Goal: Use online tool/utility: Utilize a website feature to perform a specific function

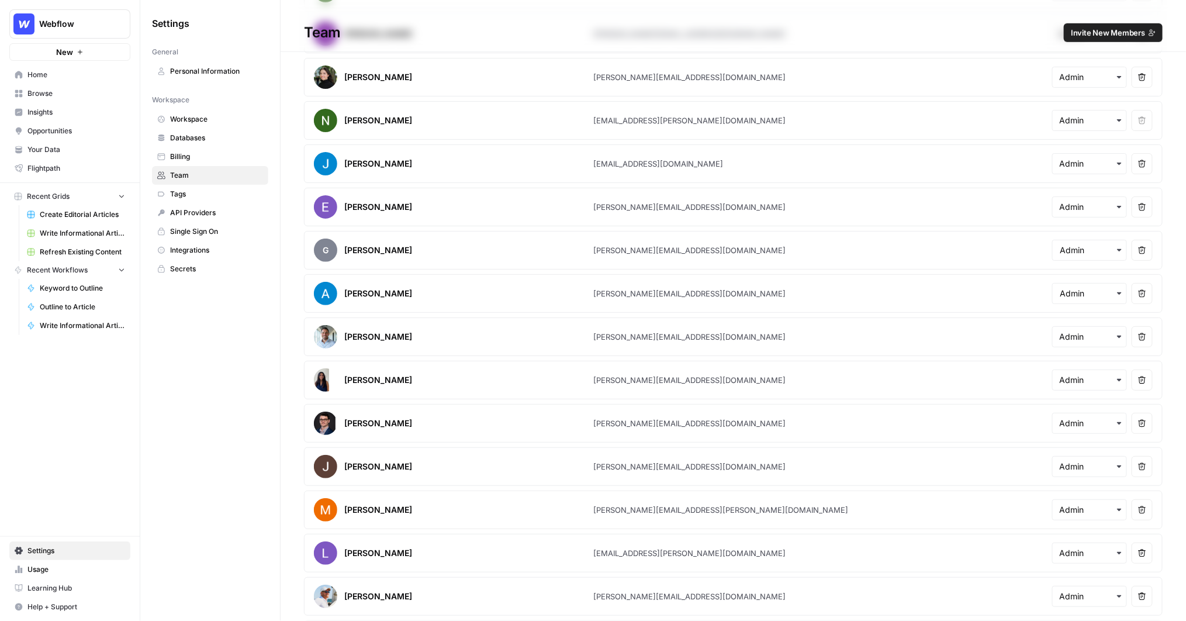
click at [45, 94] on span "Browse" at bounding box center [76, 93] width 98 height 11
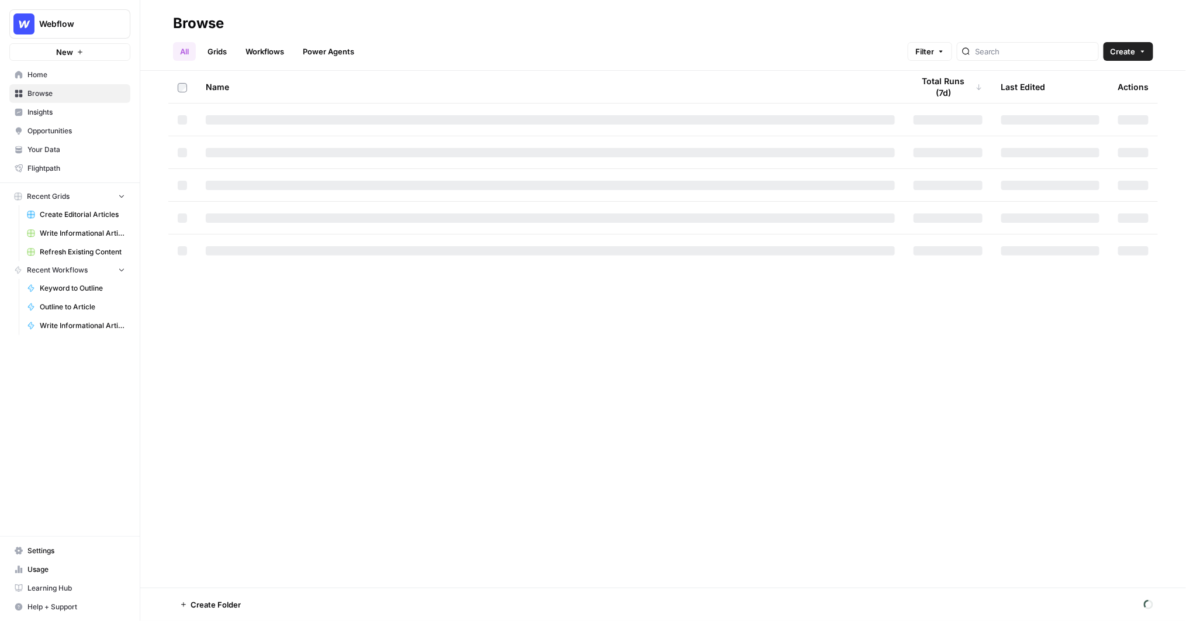
click at [214, 54] on link "Grids" at bounding box center [217, 51] width 33 height 19
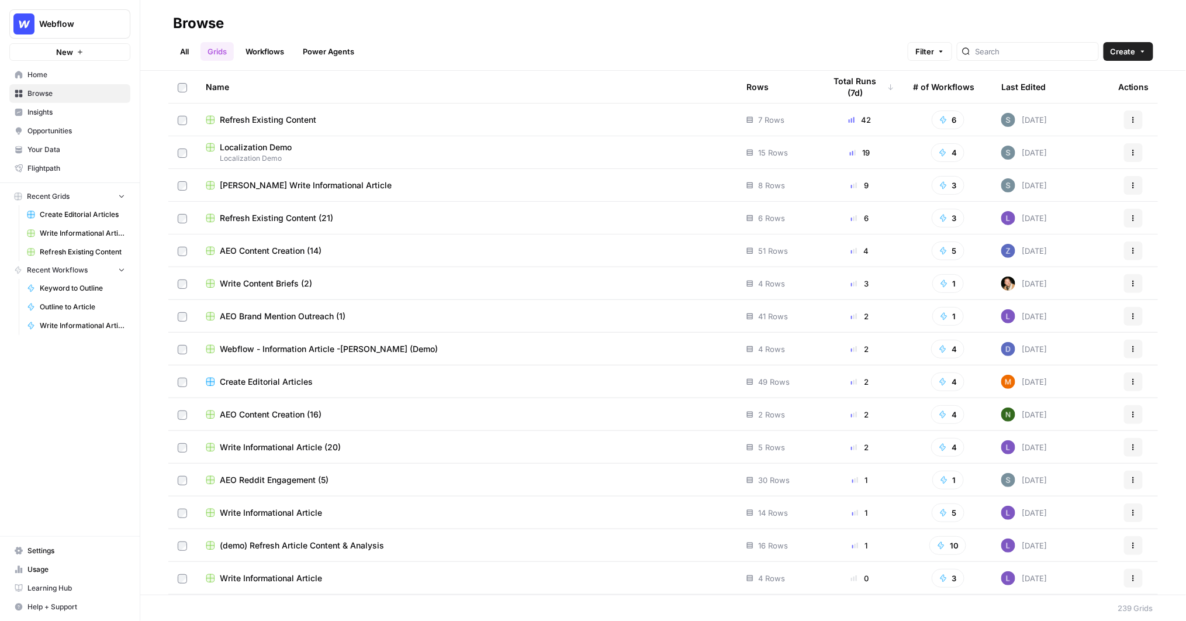
click at [273, 184] on span "[PERSON_NAME] Write Informational Article" at bounding box center [306, 186] width 172 height 12
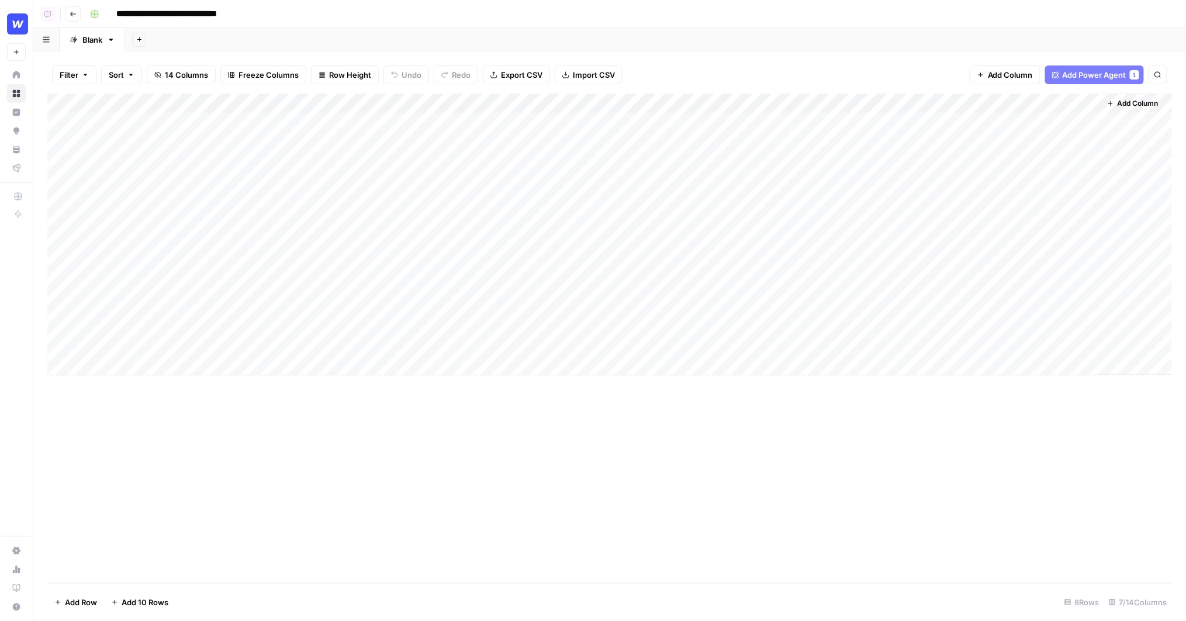
click at [658, 101] on div "Add Column" at bounding box center [610, 235] width 1126 height 282
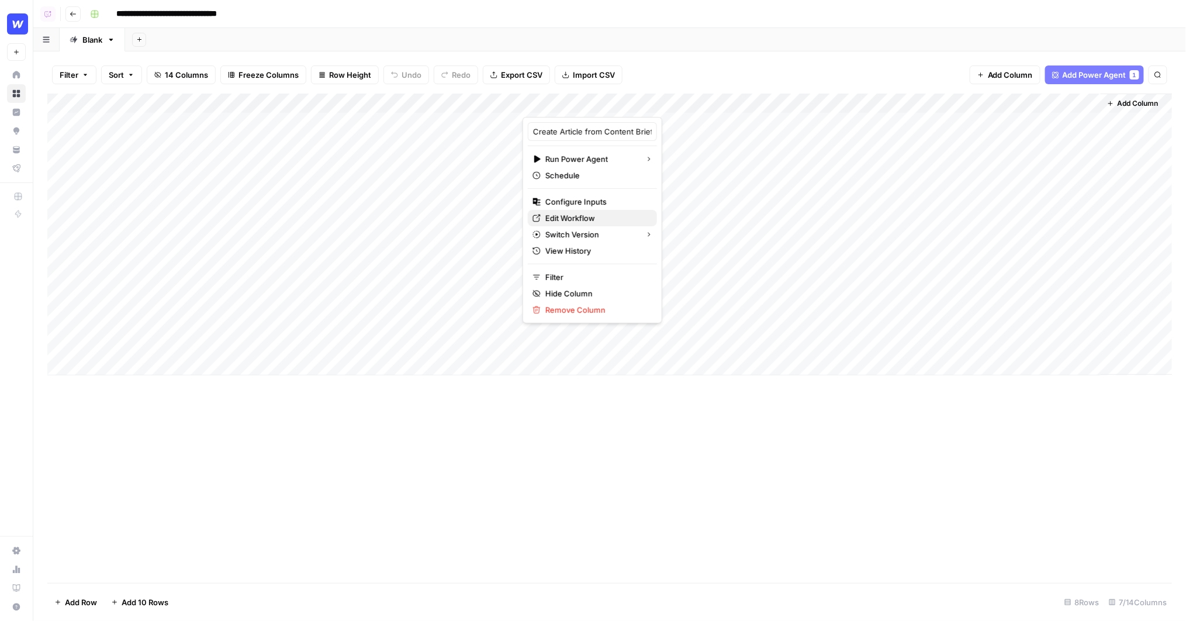
click at [572, 212] on span "Edit Workflow" at bounding box center [597, 218] width 102 height 12
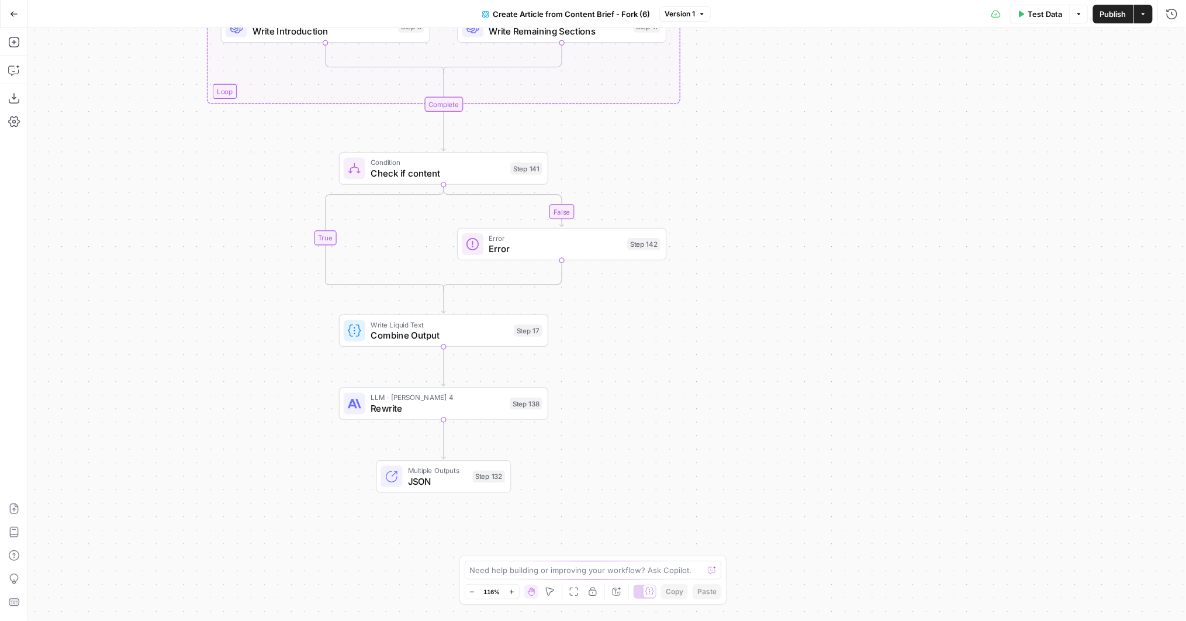
click at [439, 396] on span "LLM · Claude Sonnet 4" at bounding box center [438, 397] width 134 height 11
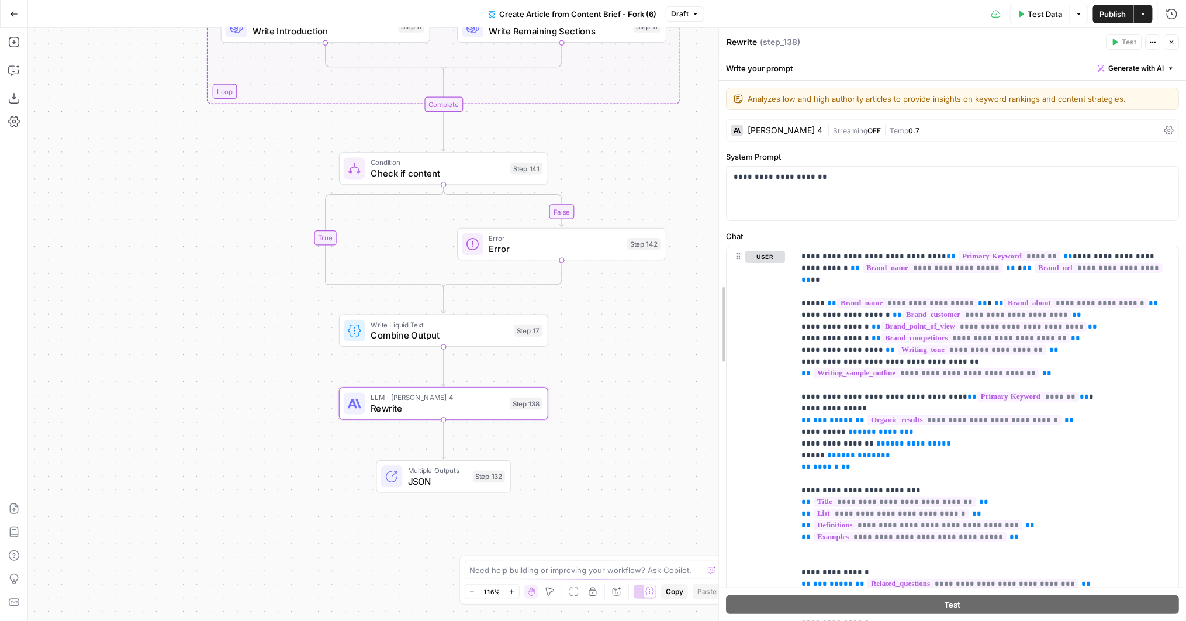
drag, startPoint x: 716, startPoint y: 373, endPoint x: 636, endPoint y: 372, distance: 79.5
click at [636, 372] on body "Webflow New Home Browse Insights Opportunities Your Data Flightpath Recent Grid…" at bounding box center [593, 310] width 1186 height 621
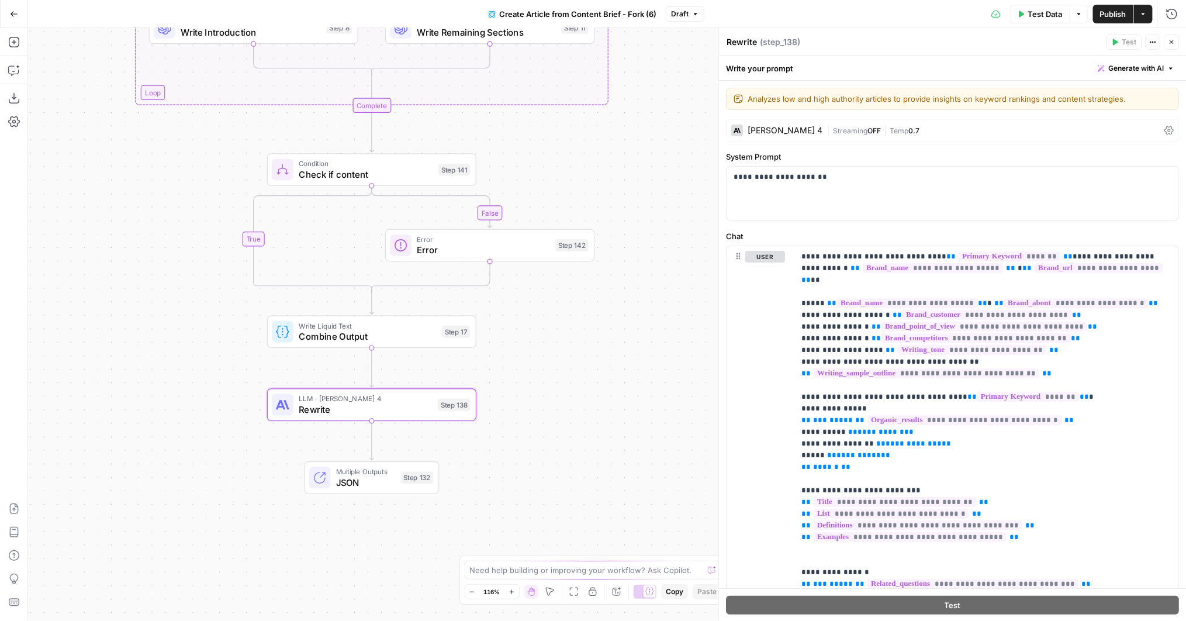
drag, startPoint x: 636, startPoint y: 372, endPoint x: 563, endPoint y: 374, distance: 73.1
click at [563, 374] on div "false true false false true true Workflow Input Settings Inputs Condition Is Pr…" at bounding box center [607, 324] width 1158 height 593
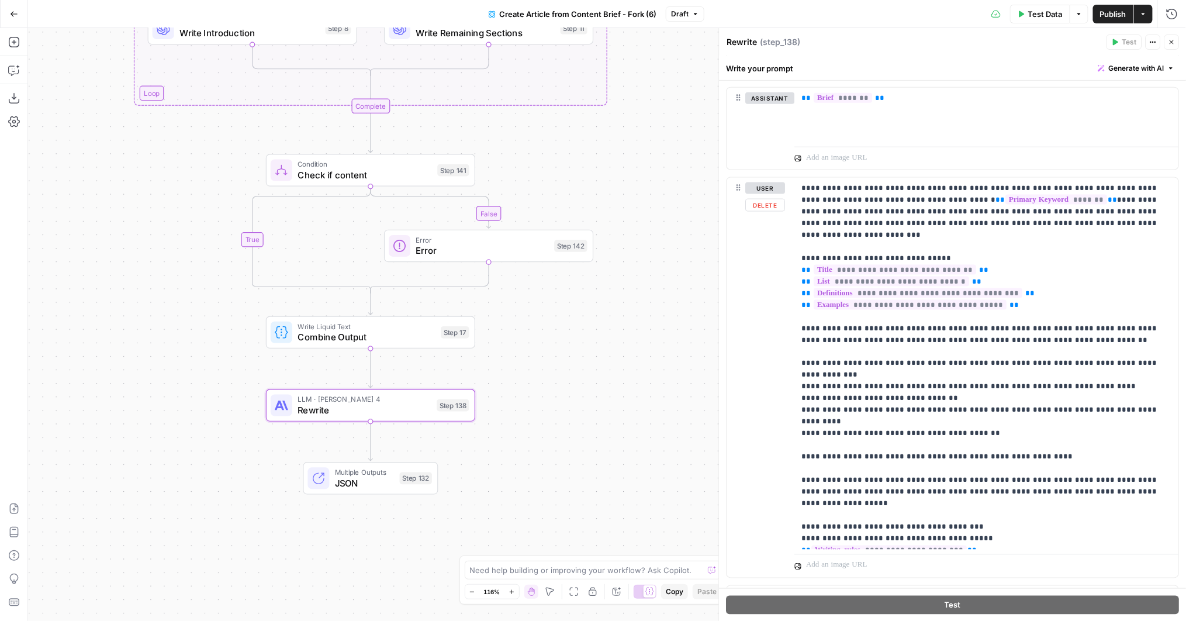
scroll to position [730, 0]
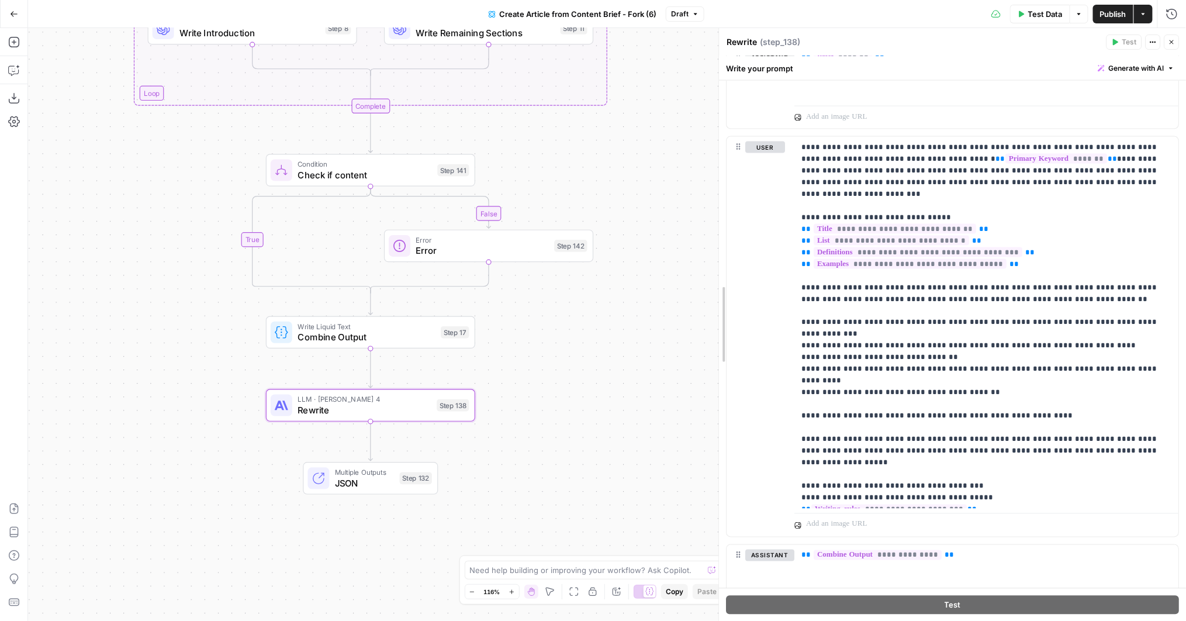
drag, startPoint x: 722, startPoint y: 401, endPoint x: 606, endPoint y: 399, distance: 115.8
click at [606, 399] on body "Webflow New Home Browse Insights Opportunities Your Data Flightpath Recent Grid…" at bounding box center [593, 310] width 1186 height 621
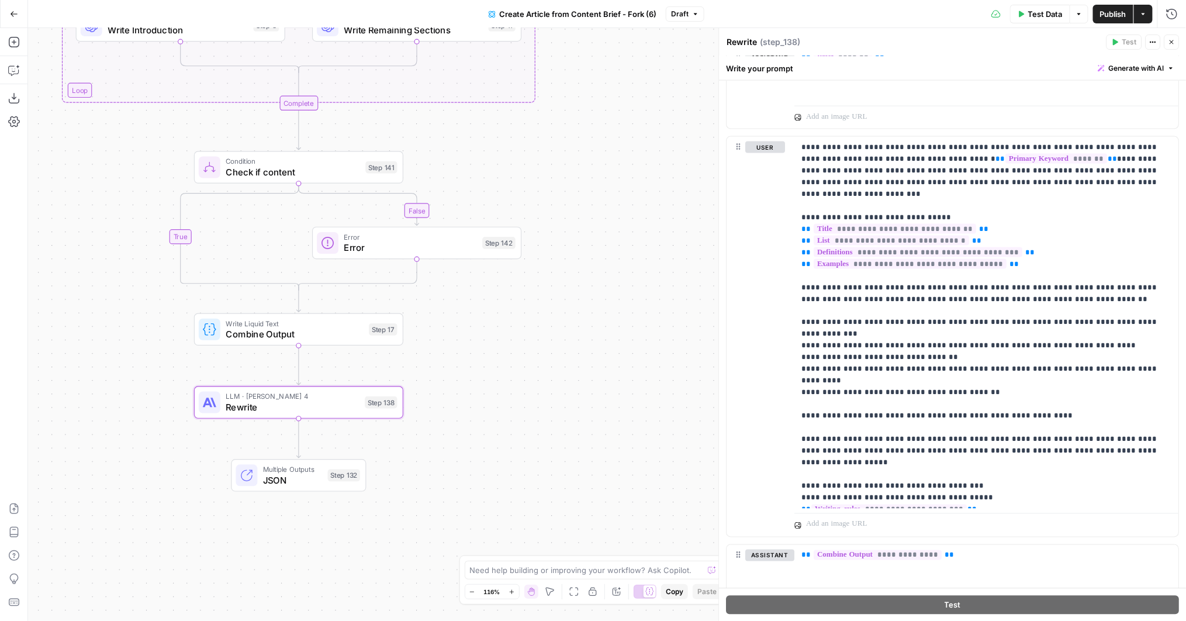
drag, startPoint x: 606, startPoint y: 399, endPoint x: 534, endPoint y: 396, distance: 72.0
click at [534, 396] on div "false true false false true true Workflow Input Settings Inputs Condition Is Pr…" at bounding box center [607, 324] width 1158 height 593
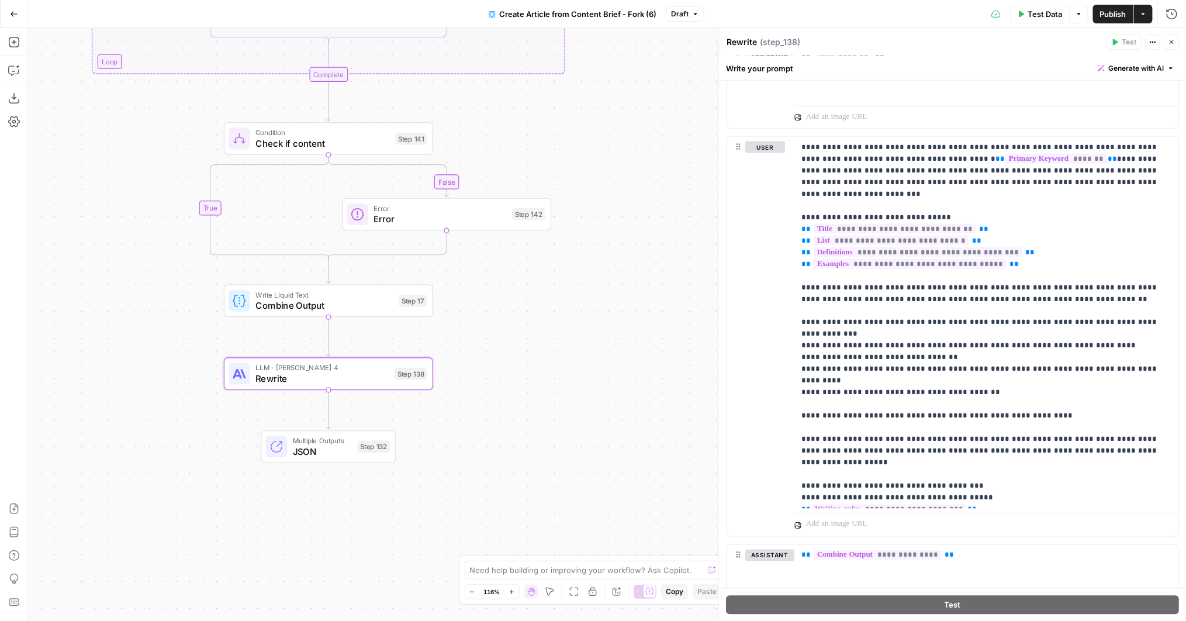
drag, startPoint x: 534, startPoint y: 396, endPoint x: 568, endPoint y: 363, distance: 47.1
click at [568, 363] on div "false true false false true true Workflow Input Settings Inputs Condition Is Pr…" at bounding box center [607, 324] width 1158 height 593
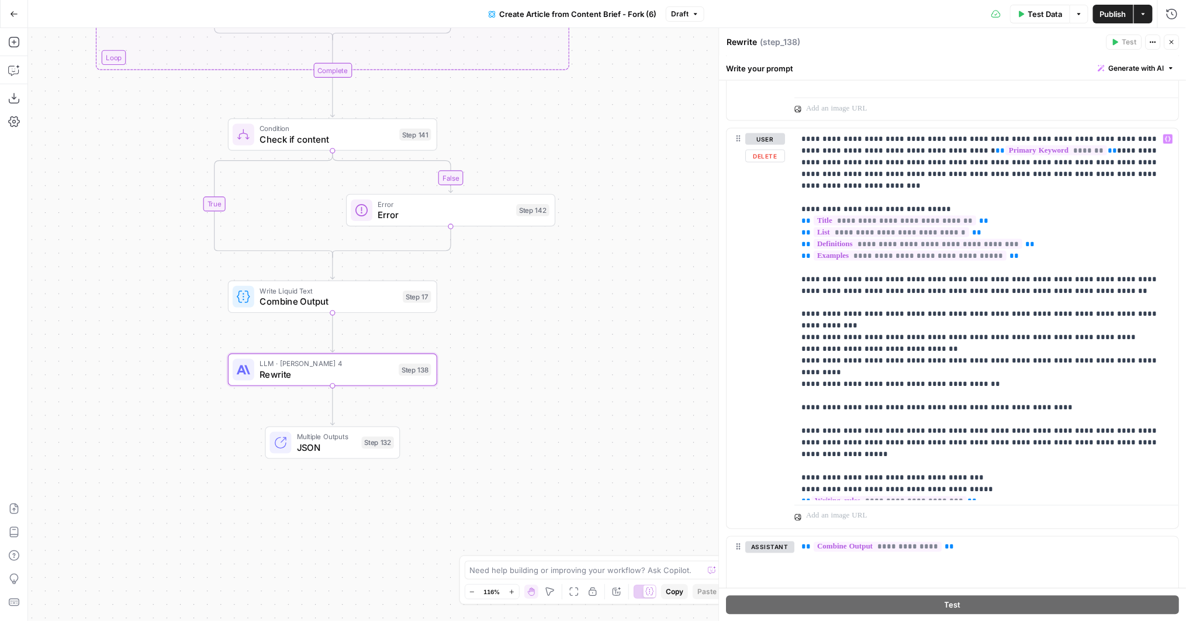
scroll to position [727, 0]
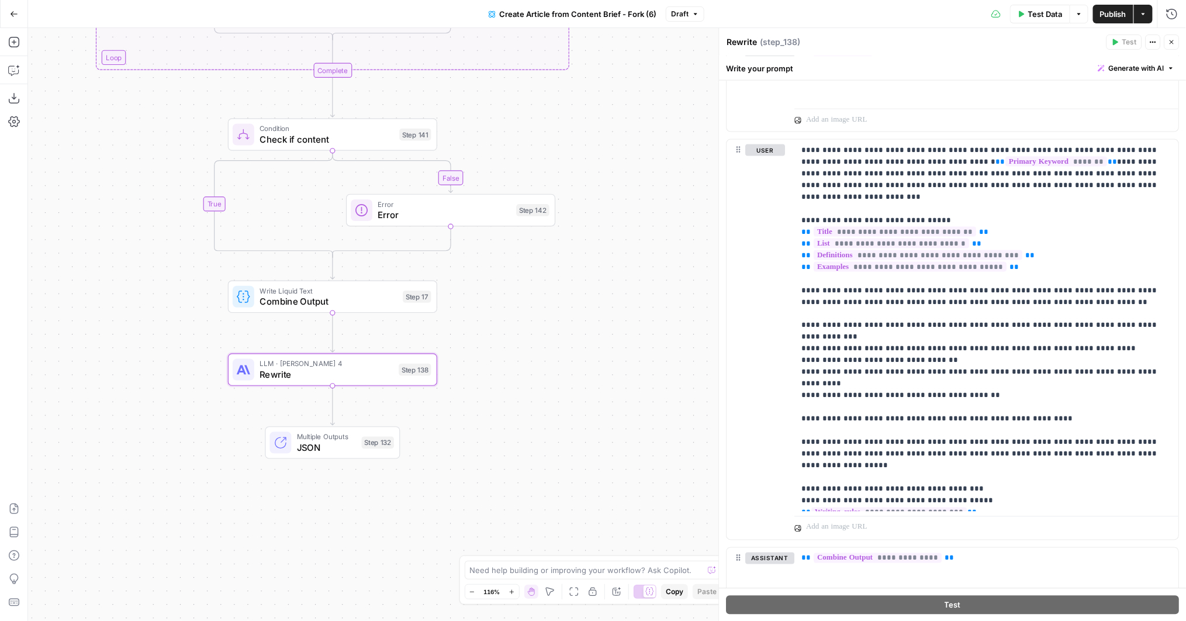
click at [679, 343] on div "false true false false true true Workflow Input Settings Inputs Condition Is Pr…" at bounding box center [607, 324] width 1158 height 593
